Goal: Information Seeking & Learning: Learn about a topic

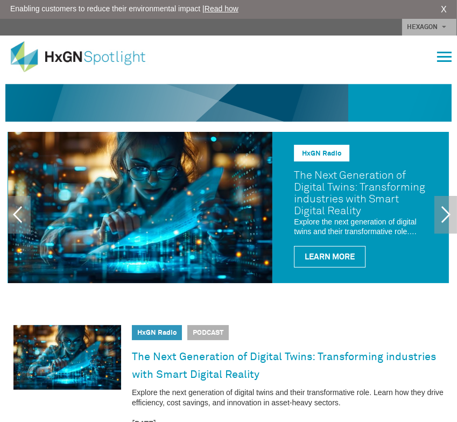
click at [442, 53] on span "button" at bounding box center [444, 53] width 15 height 2
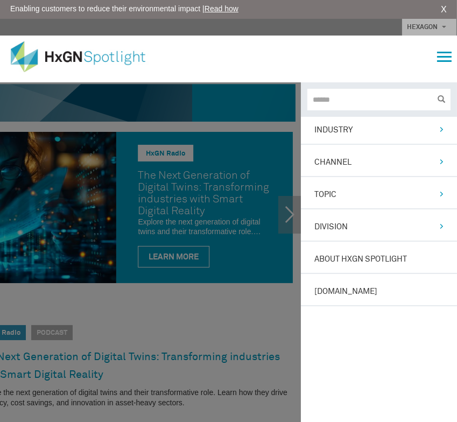
click at [334, 223] on link "Division" at bounding box center [372, 227] width 116 height 11
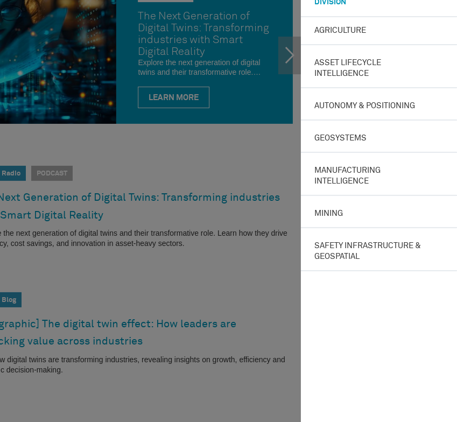
scroll to position [162, 0]
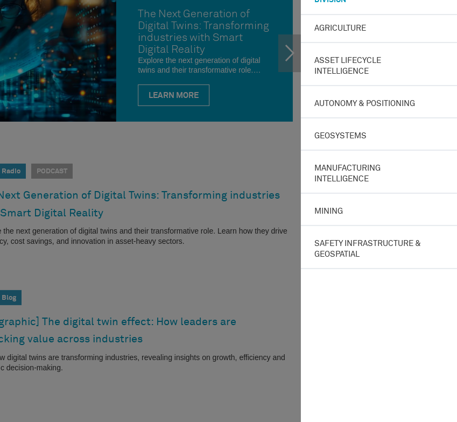
click at [356, 172] on link "Manufacturing Intelligence" at bounding box center [372, 174] width 116 height 22
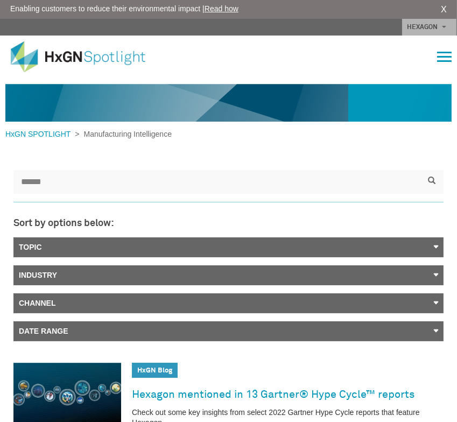
click at [444, 56] on span "button" at bounding box center [444, 57] width 15 height 2
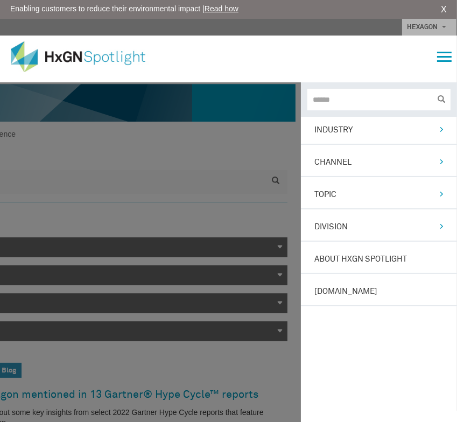
click at [352, 132] on link "Industry" at bounding box center [372, 130] width 116 height 11
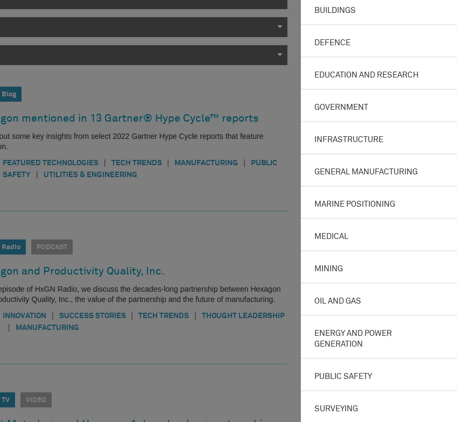
scroll to position [269, 0]
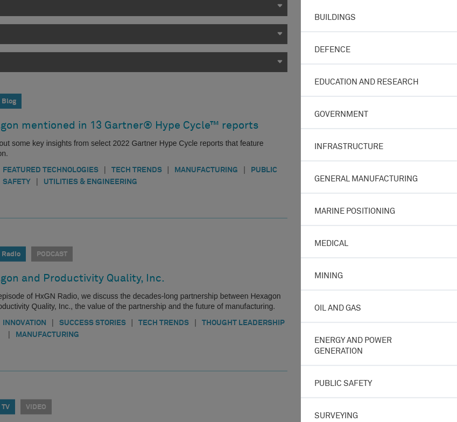
click at [396, 174] on link "General manufacturing" at bounding box center [372, 179] width 116 height 11
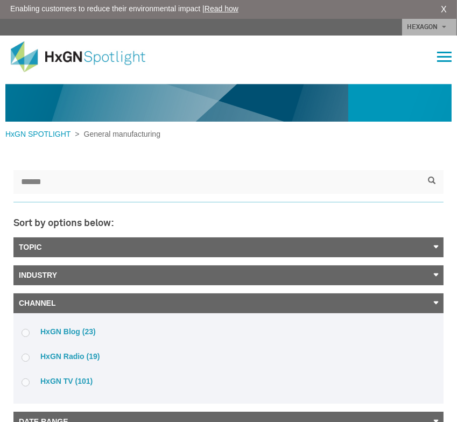
click at [442, 60] on span "button" at bounding box center [444, 61] width 15 height 2
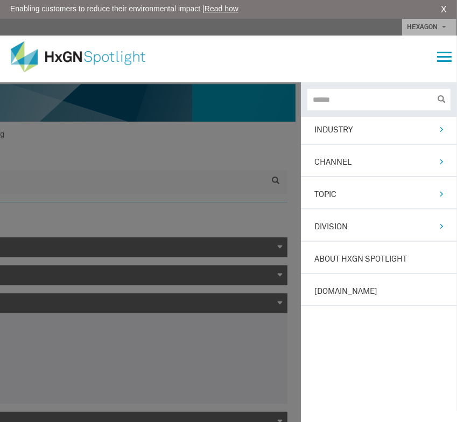
click at [435, 57] on div "Industry Aerospace Agriculture Automotive Buildings Defence Education and resea…" at bounding box center [228, 59] width 446 height 39
click at [445, 56] on span "button" at bounding box center [444, 57] width 15 height 2
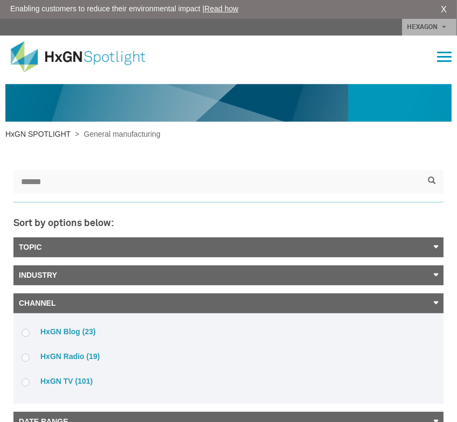
click at [36, 133] on link "HxGN SPOTLIGHT" at bounding box center [39, 134] width 69 height 9
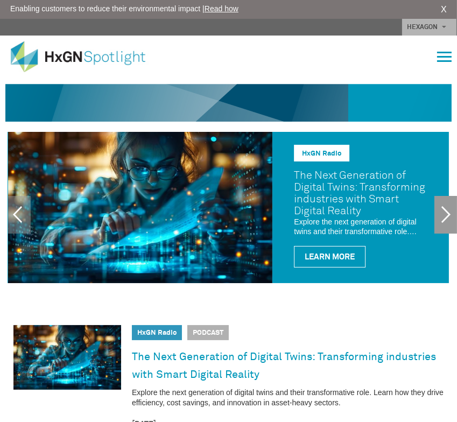
click at [440, 212] on link "Next" at bounding box center [446, 215] width 23 height 38
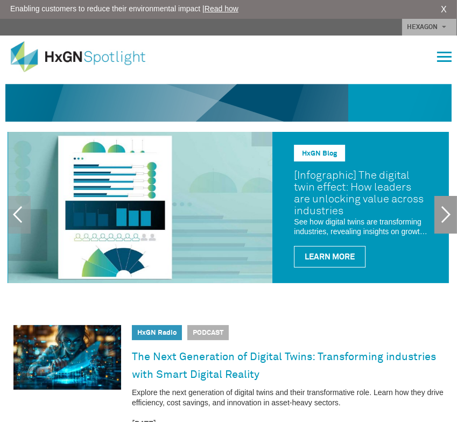
click at [440, 212] on link "Next" at bounding box center [446, 215] width 23 height 38
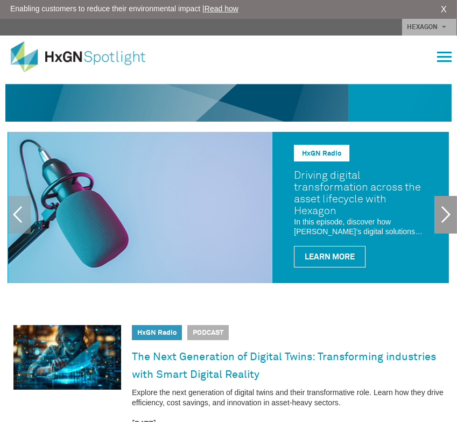
click at [440, 212] on link "Next" at bounding box center [446, 215] width 23 height 38
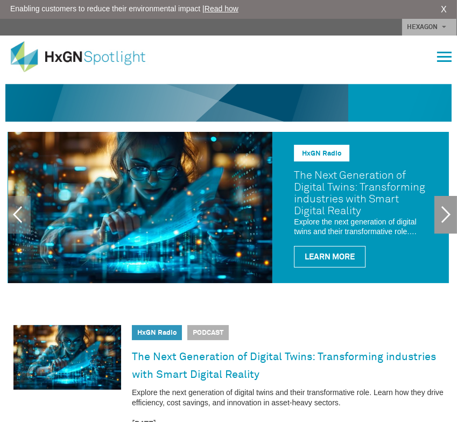
click at [440, 212] on link "Next" at bounding box center [446, 215] width 23 height 38
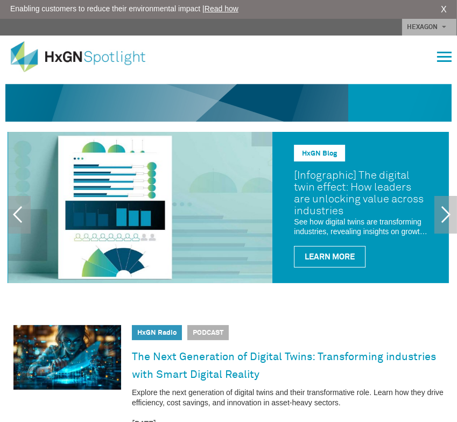
click at [328, 157] on link "HxGN Blog" at bounding box center [319, 153] width 35 height 7
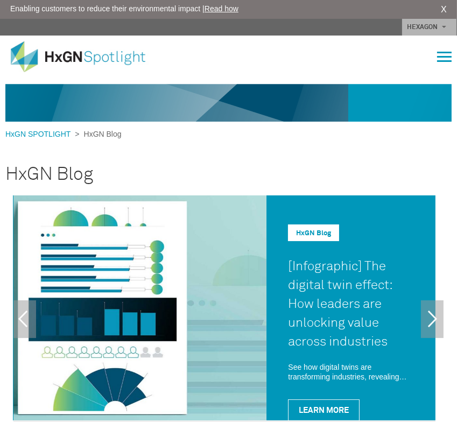
click at [451, 50] on div "Industry Aerospace Agriculture Automotive Buildings Defence Education and resea…" at bounding box center [228, 59] width 446 height 39
click at [449, 53] on button "button" at bounding box center [444, 58] width 15 height 13
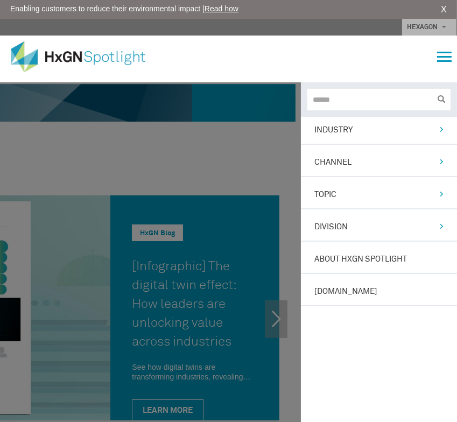
click at [331, 197] on link "Topic" at bounding box center [372, 195] width 116 height 11
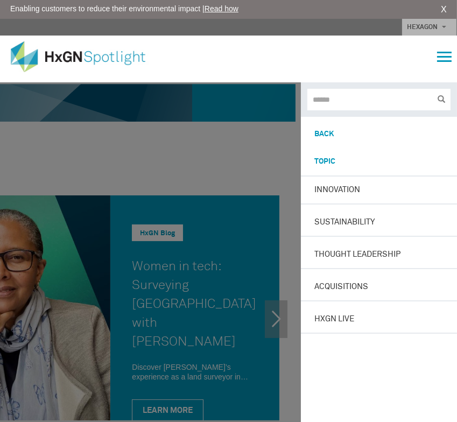
click at [330, 131] on link "Back" at bounding box center [379, 134] width 156 height 27
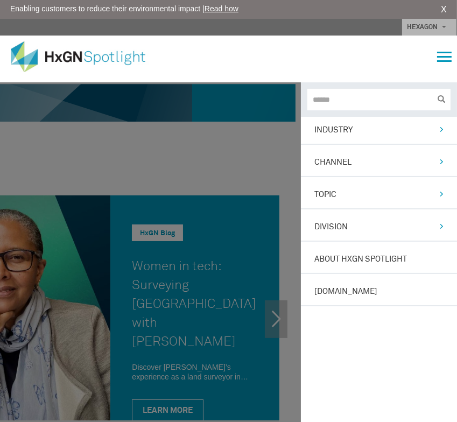
click at [337, 214] on li "Division Agriculture Asset Lifecycle Intelligence Autonomy & Positioning Geosys…" at bounding box center [379, 228] width 156 height 28
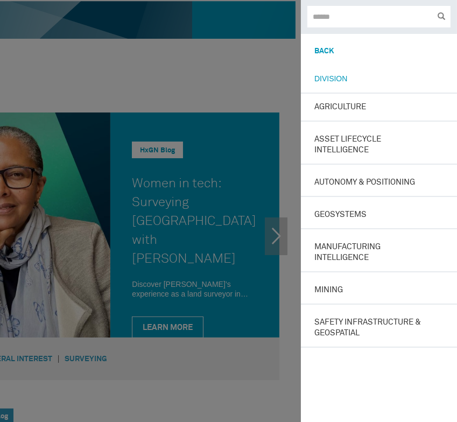
scroll to position [108, 0]
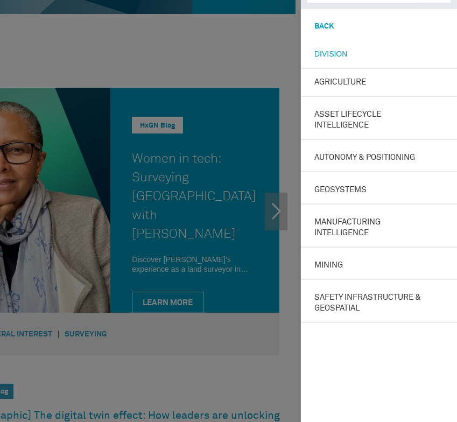
click at [337, 214] on li "Manufacturing Intelligence" at bounding box center [379, 228] width 156 height 39
click at [337, 224] on link "Manufacturing Intelligence" at bounding box center [372, 228] width 116 height 22
